Goal: Complete application form: Complete application form

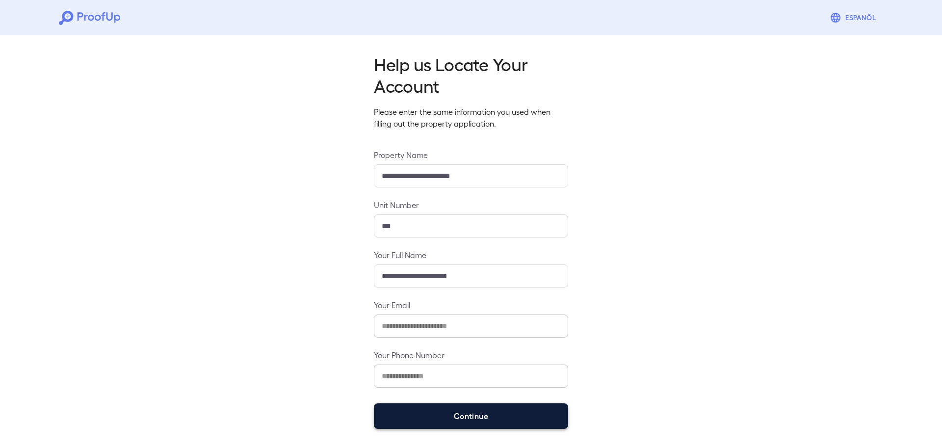
click at [461, 420] on button "Continue" at bounding box center [471, 416] width 194 height 26
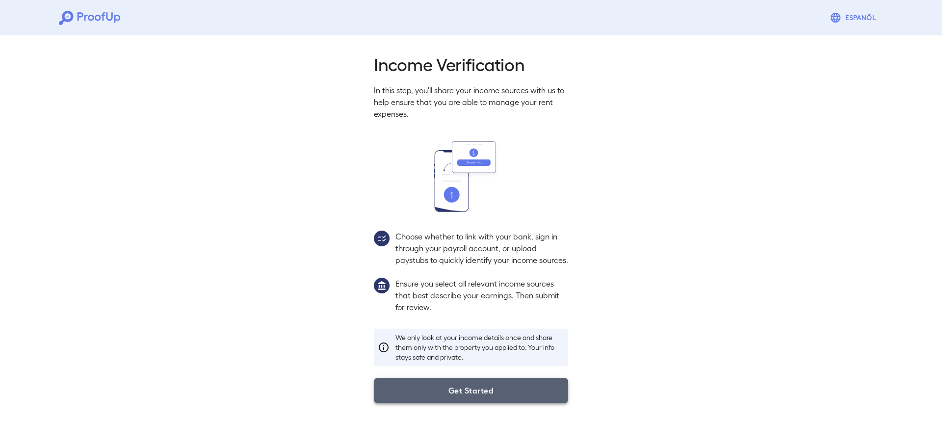
click at [463, 403] on button "Get Started" at bounding box center [471, 391] width 194 height 26
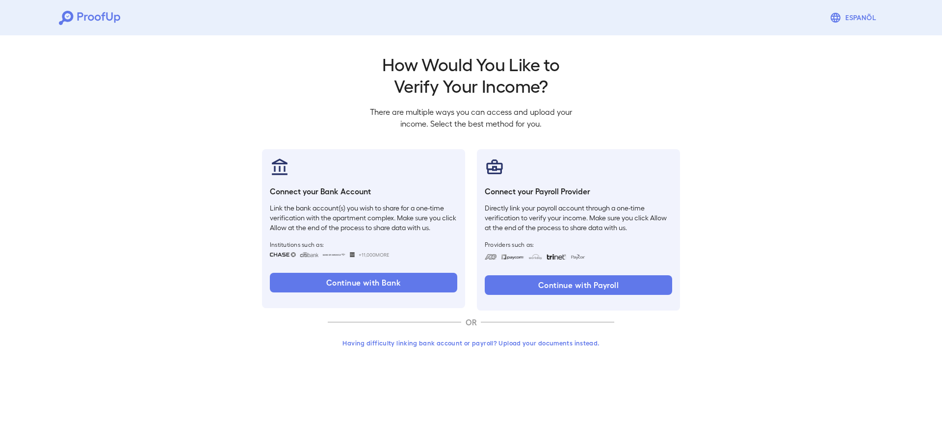
click at [463, 344] on button "Having difficulty linking bank account or payroll? Upload your documents instea…" at bounding box center [471, 343] width 287 height 18
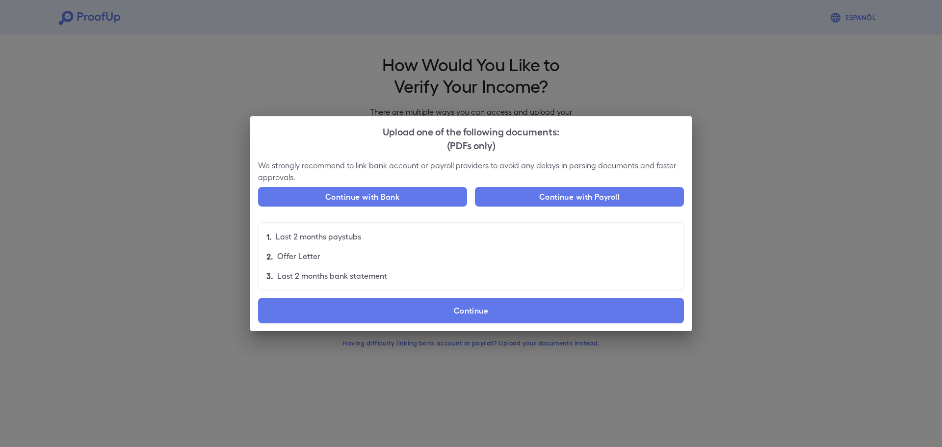
drag, startPoint x: 377, startPoint y: 201, endPoint x: 646, endPoint y: 210, distance: 269.6
click at [646, 210] on div "Continue with Bank Continue with Payroll" at bounding box center [471, 200] width 426 height 27
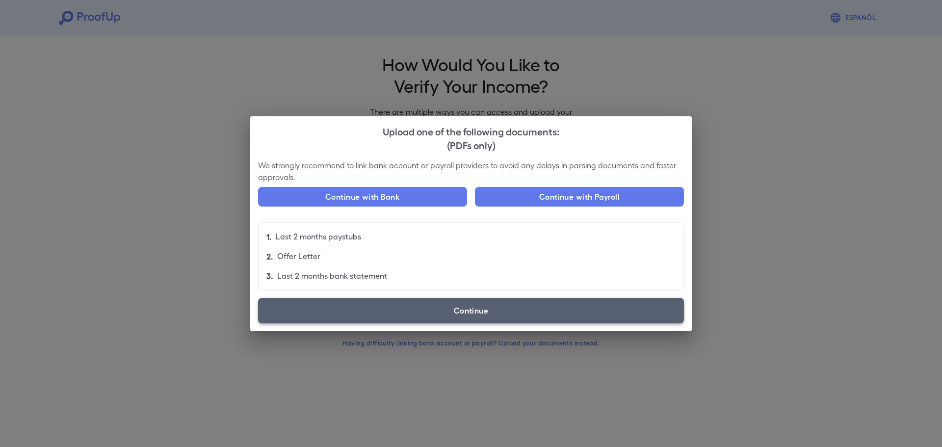
click at [477, 298] on label "Continue" at bounding box center [471, 311] width 426 height 26
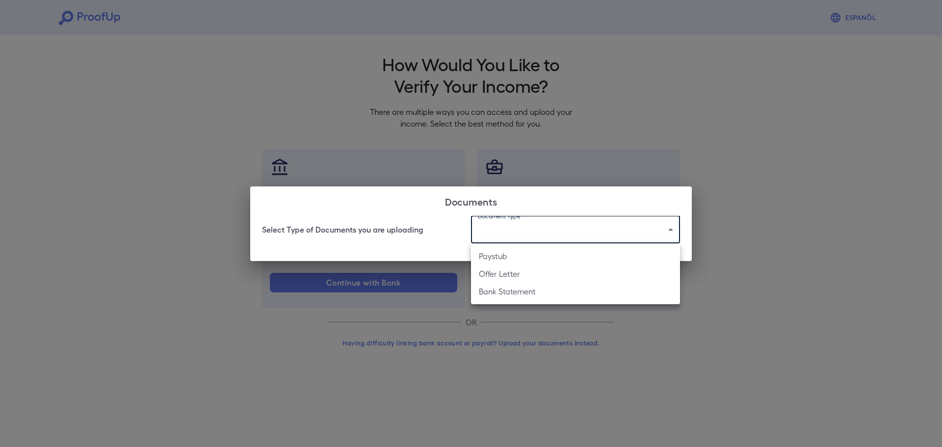
click at [543, 239] on body "Espanõl Go back How Would You Like to Verify Your Income? There are multiple wa…" at bounding box center [471, 187] width 942 height 375
click at [534, 291] on li "Bank Statement" at bounding box center [575, 292] width 209 height 18
type input "**********"
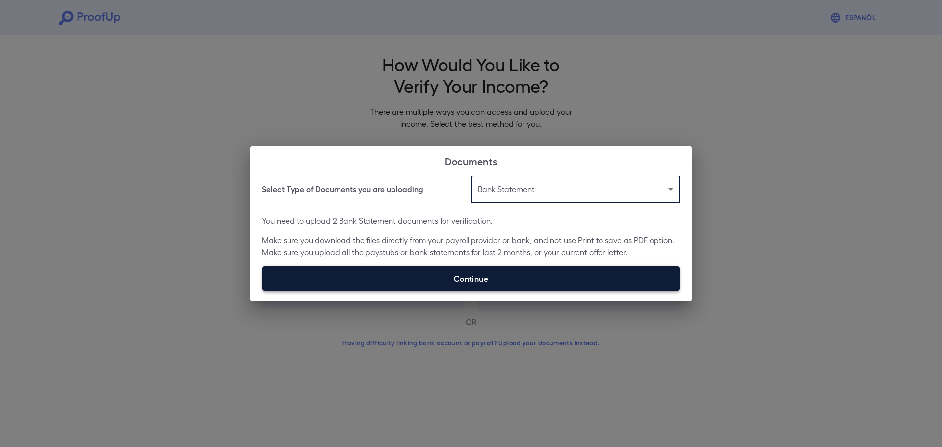
click at [468, 282] on label "Continue" at bounding box center [471, 279] width 418 height 26
click at [263, 291] on input "Continue" at bounding box center [262, 291] width 0 height 0
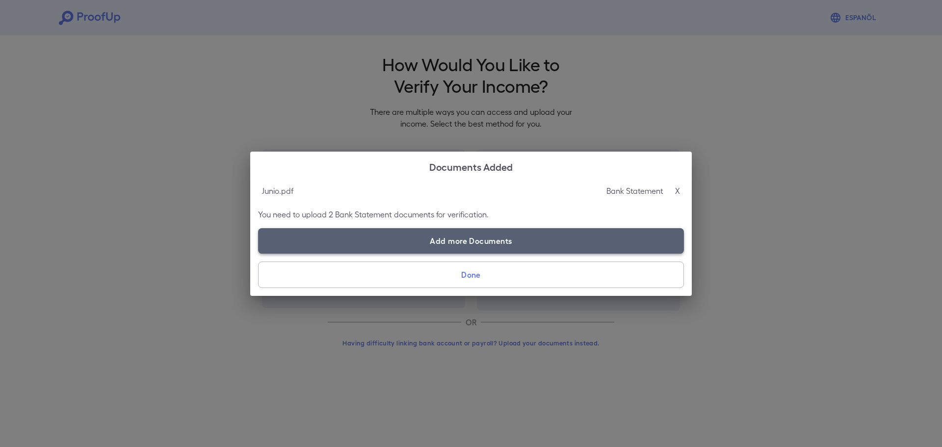
click at [460, 243] on label "Add more Documents" at bounding box center [471, 241] width 426 height 26
click at [259, 253] on input "Add more Documents" at bounding box center [258, 253] width 0 height 0
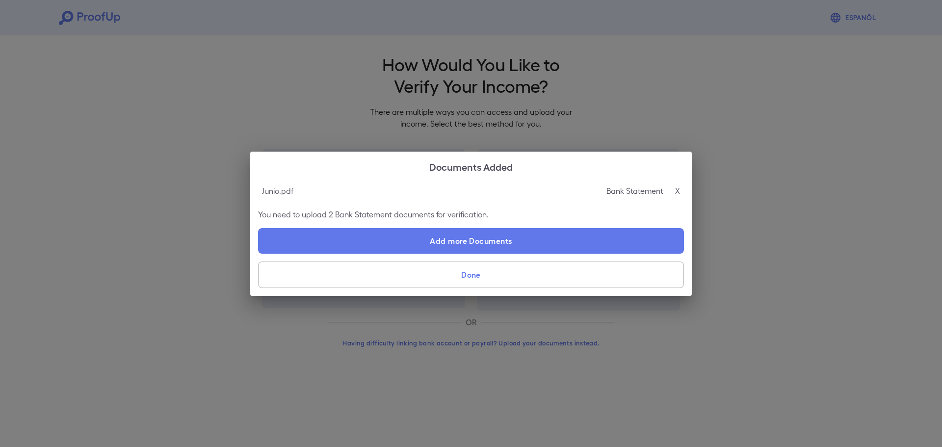
click at [478, 278] on button "Done" at bounding box center [471, 275] width 426 height 27
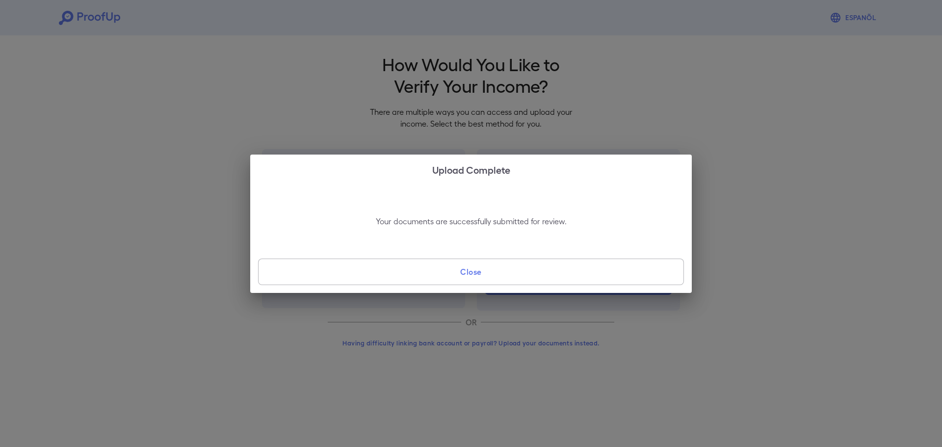
click at [443, 281] on button "Close" at bounding box center [471, 272] width 426 height 27
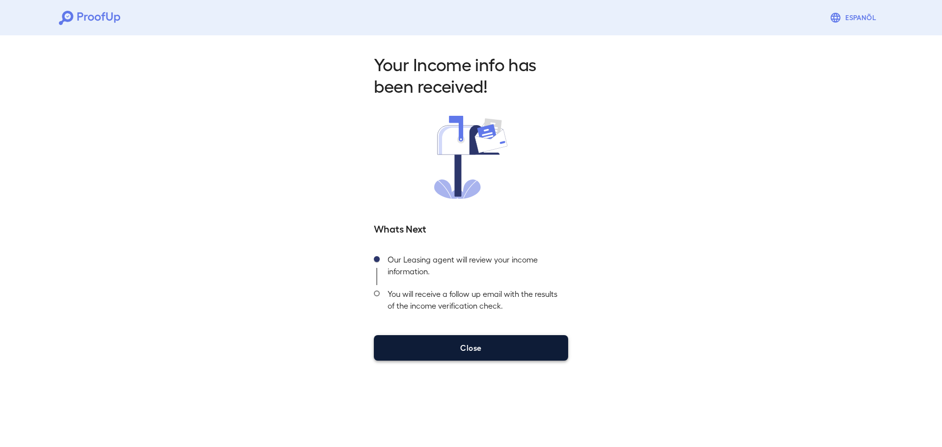
click at [435, 359] on button "Close" at bounding box center [471, 348] width 194 height 26
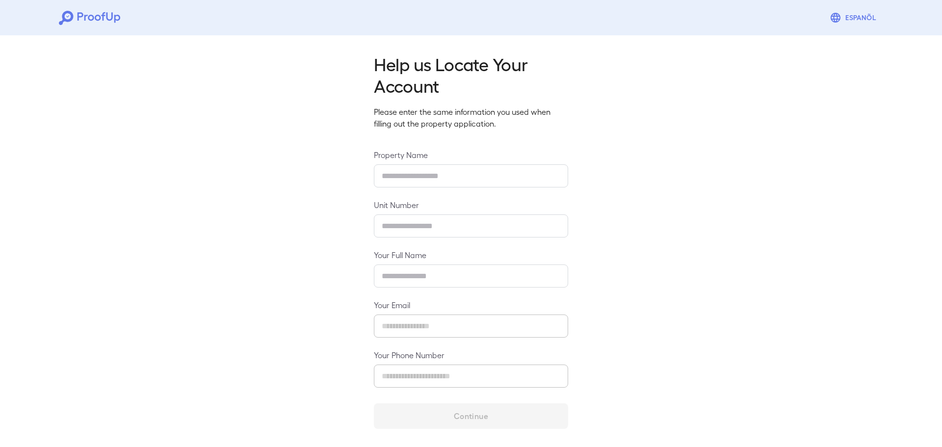
type input "**********"
type input "***"
type input "**********"
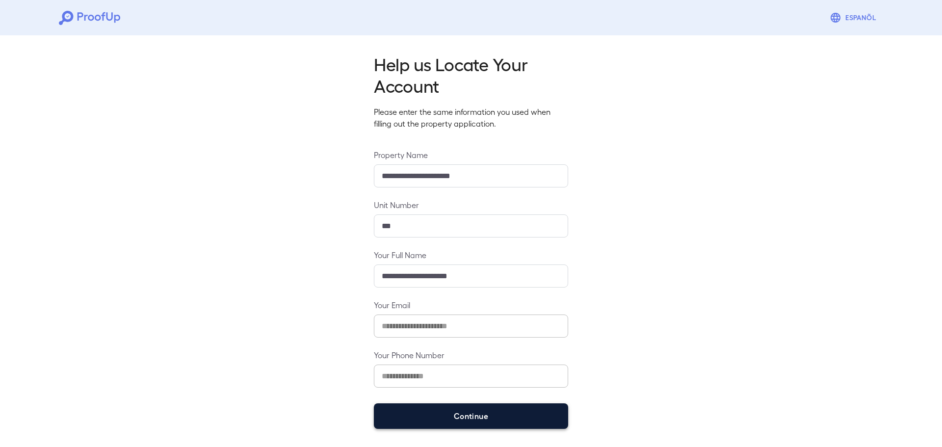
click at [480, 417] on button "Continue" at bounding box center [471, 416] width 194 height 26
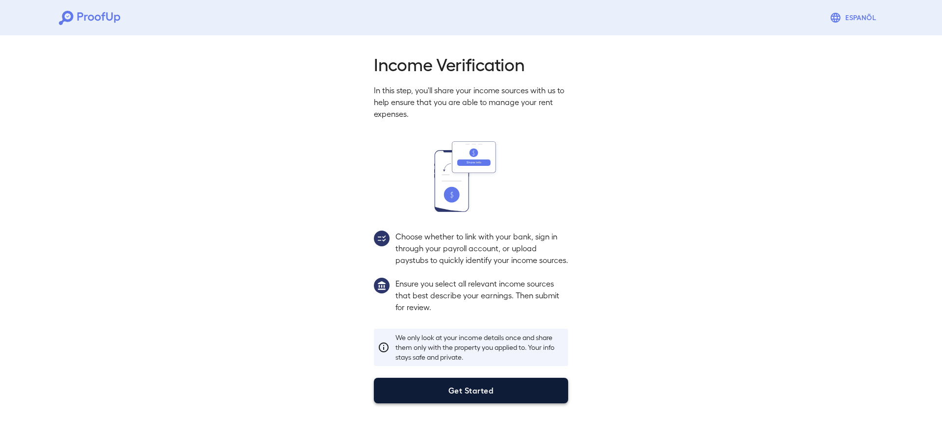
click at [428, 397] on button "Get Started" at bounding box center [471, 391] width 194 height 26
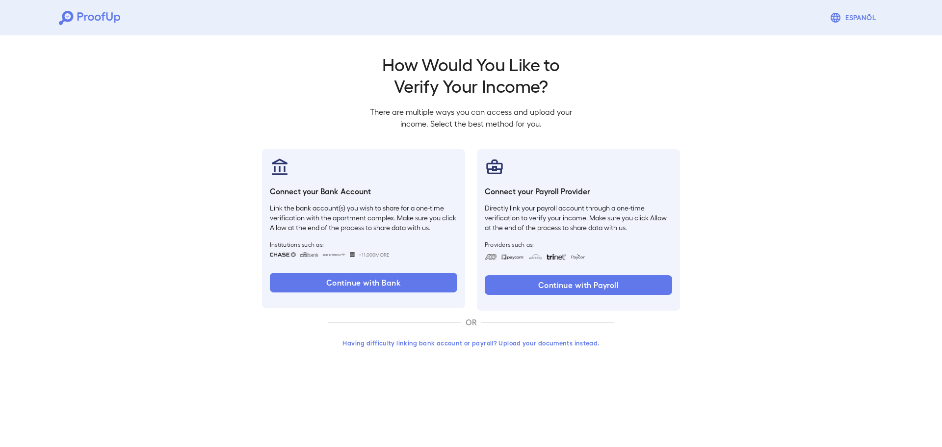
click at [450, 341] on button "Having difficulty linking bank account or payroll? Upload your documents instea…" at bounding box center [471, 343] width 287 height 18
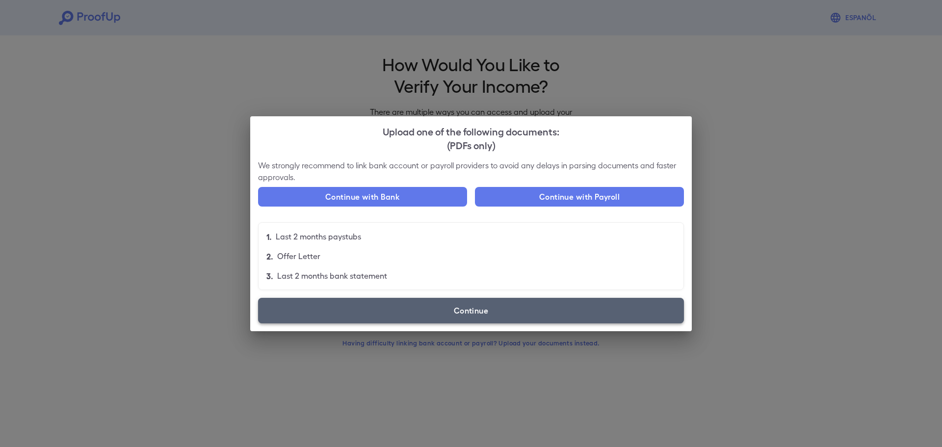
click at [405, 318] on label "Continue" at bounding box center [471, 311] width 426 height 26
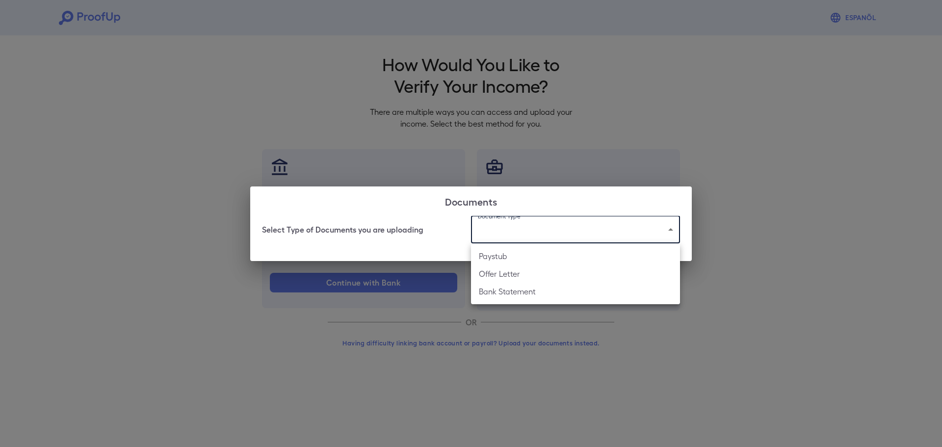
click at [554, 231] on body "Espanõl Go back How Would You Like to Verify Your Income? There are multiple wa…" at bounding box center [471, 187] width 942 height 375
click at [555, 296] on li "Bank Statement" at bounding box center [575, 292] width 209 height 18
type input "**********"
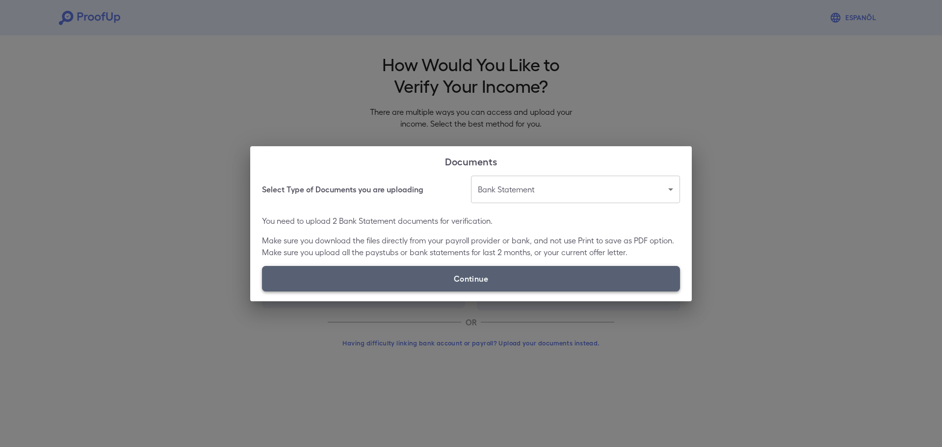
click at [499, 274] on label "Continue" at bounding box center [471, 279] width 418 height 26
click at [263, 291] on input "Continue" at bounding box center [262, 291] width 0 height 0
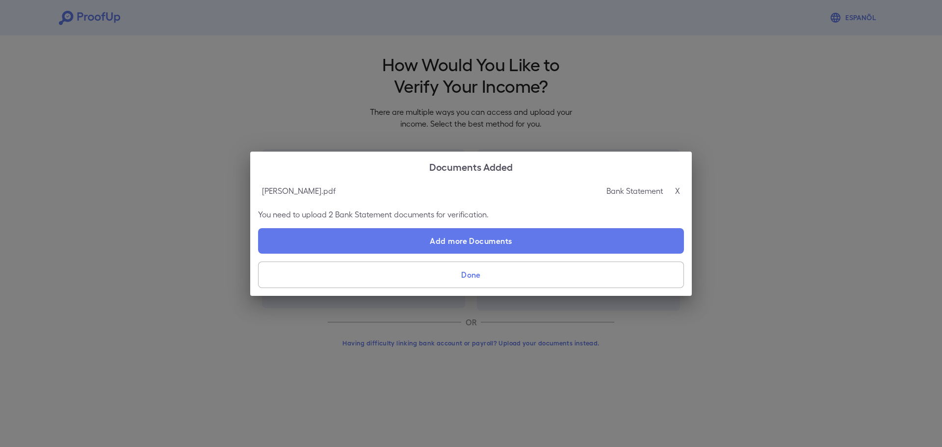
click at [496, 274] on button "Done" at bounding box center [471, 275] width 426 height 27
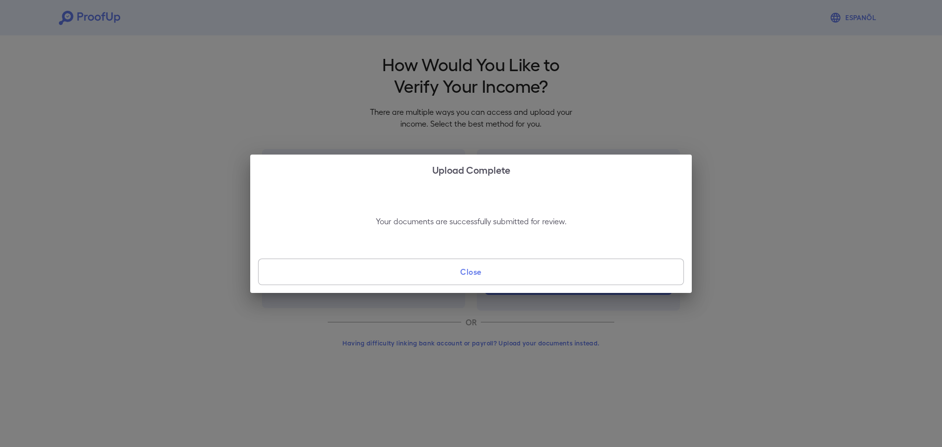
click at [466, 277] on button "Close" at bounding box center [471, 272] width 426 height 27
